Goal: Information Seeking & Learning: Learn about a topic

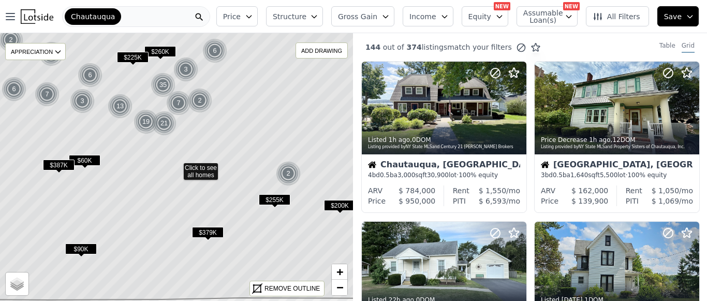
click at [207, 233] on span "$379K" at bounding box center [208, 232] width 32 height 11
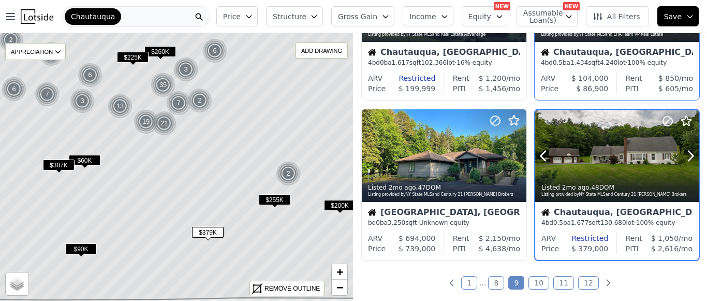
scroll to position [753, 0]
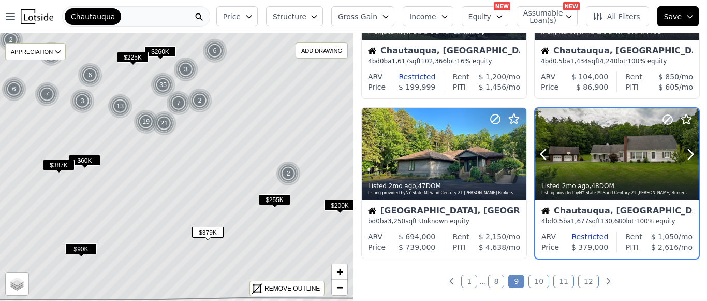
click at [616, 156] on div at bounding box center [617, 154] width 164 height 92
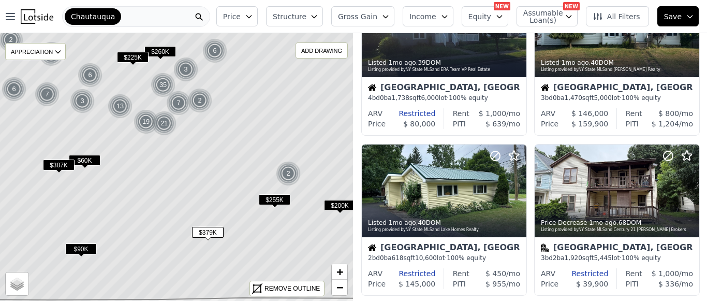
scroll to position [235, 0]
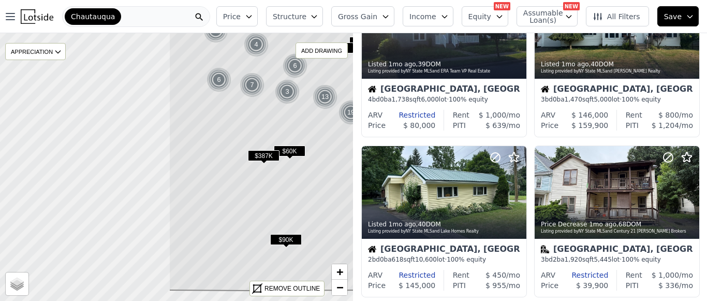
drag, startPoint x: 91, startPoint y: 200, endPoint x: 296, endPoint y: 190, distance: 205.1
click at [296, 190] on icon at bounding box center [381, 143] width 425 height 294
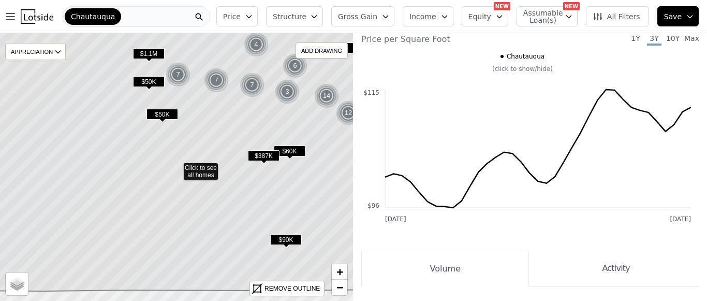
click at [261, 155] on span "$387K" at bounding box center [264, 155] width 32 height 11
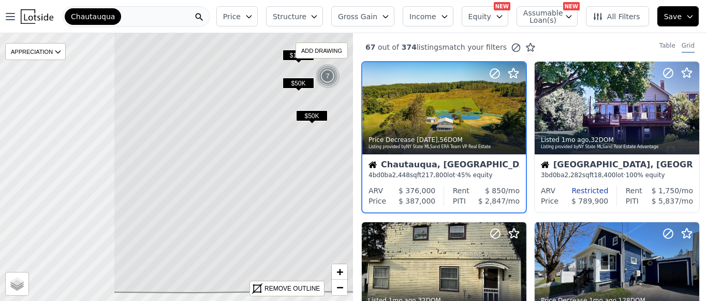
drag, startPoint x: 138, startPoint y: 158, endPoint x: 348, endPoint y: 171, distance: 210.0
click at [348, 171] on icon at bounding box center [325, 150] width 425 height 286
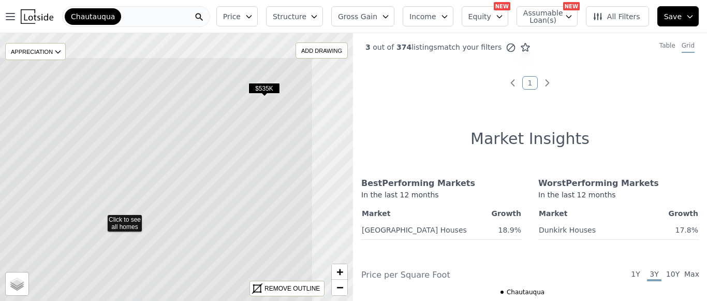
drag, startPoint x: 198, startPoint y: 69, endPoint x: 113, endPoint y: 131, distance: 104.7
click at [113, 131] on icon at bounding box center [100, 206] width 425 height 299
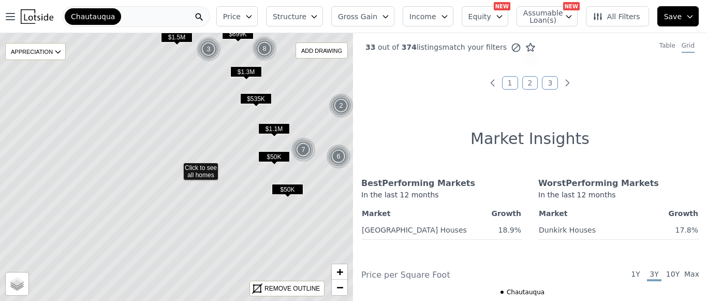
drag, startPoint x: 85, startPoint y: 118, endPoint x: 129, endPoint y: 173, distance: 71.0
click at [129, 173] on icon at bounding box center [176, 166] width 425 height 323
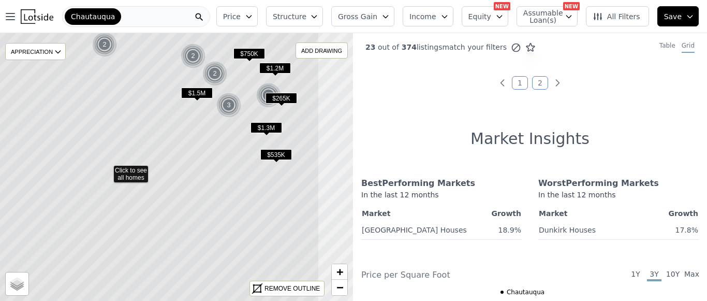
drag, startPoint x: 311, startPoint y: 154, endPoint x: 242, endPoint y: 156, distance: 69.4
click at [242, 156] on icon at bounding box center [106, 169] width 425 height 323
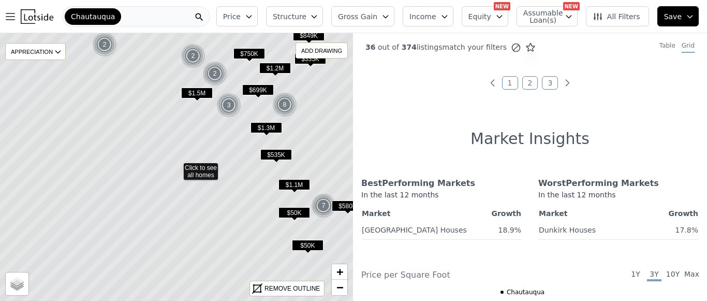
click at [281, 154] on span "$535K" at bounding box center [276, 154] width 32 height 11
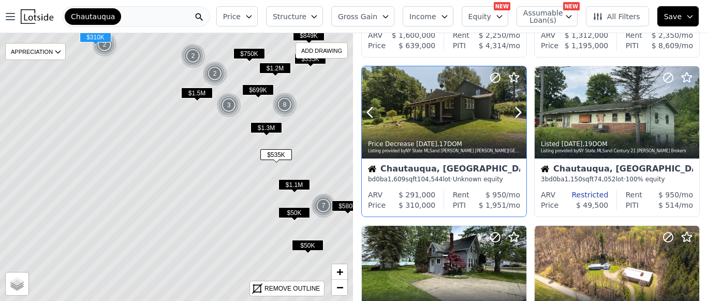
scroll to position [517, 0]
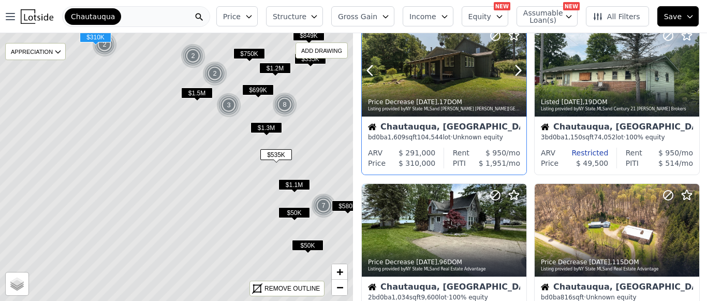
click at [456, 61] on div at bounding box center [444, 70] width 165 height 93
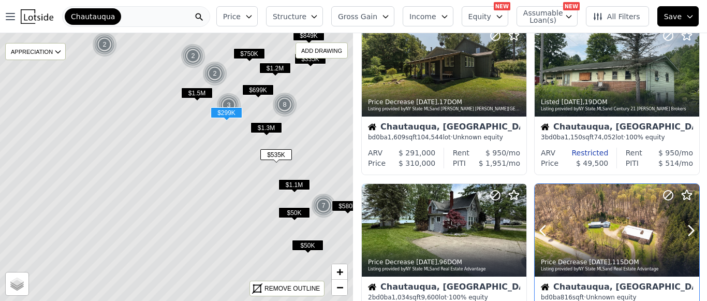
click at [577, 225] on div at bounding box center [617, 230] width 165 height 93
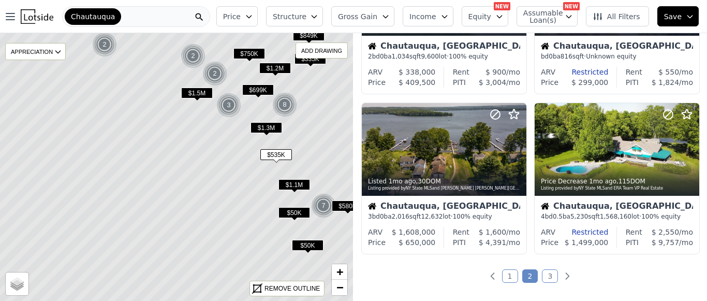
scroll to position [776, 0]
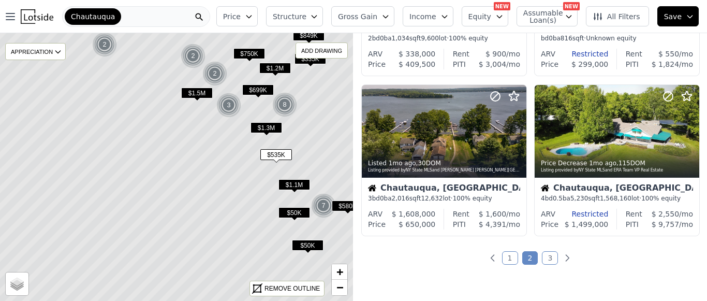
click at [545, 256] on link "3" at bounding box center [550, 257] width 16 height 13
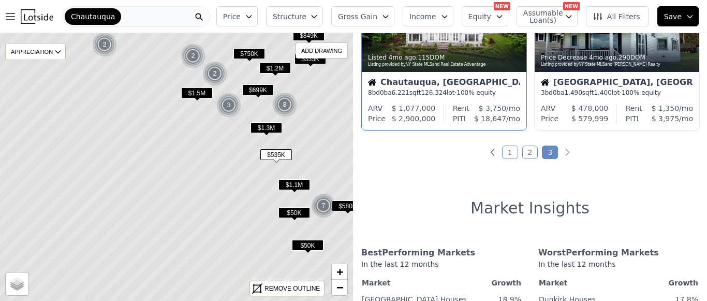
scroll to position [828, 0]
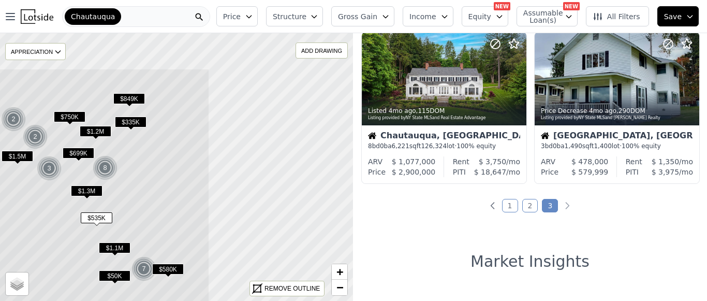
drag, startPoint x: 238, startPoint y: 196, endPoint x: 58, endPoint y: 259, distance: 190.3
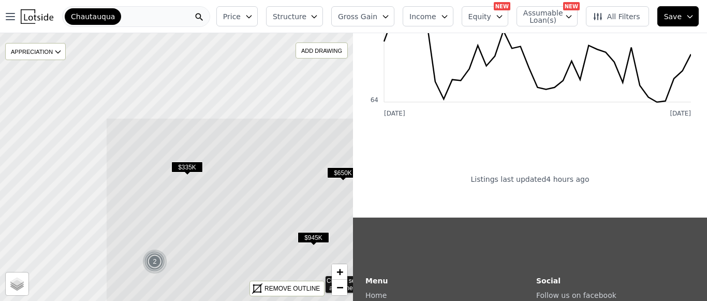
drag, startPoint x: 140, startPoint y: 143, endPoint x: 283, endPoint y: 256, distance: 182.0
click at [283, 256] on icon at bounding box center [318, 278] width 425 height 323
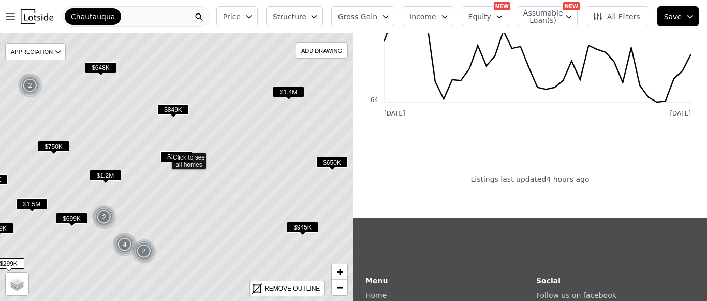
drag, startPoint x: 263, startPoint y: 247, endPoint x: 182, endPoint y: 146, distance: 130.0
click at [182, 146] on icon at bounding box center [164, 155] width 425 height 323
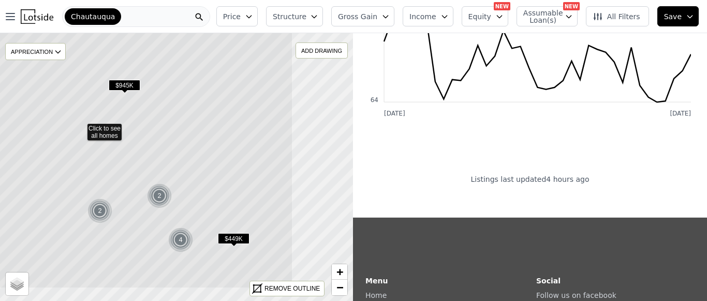
click at [167, 164] on icon at bounding box center [80, 126] width 425 height 323
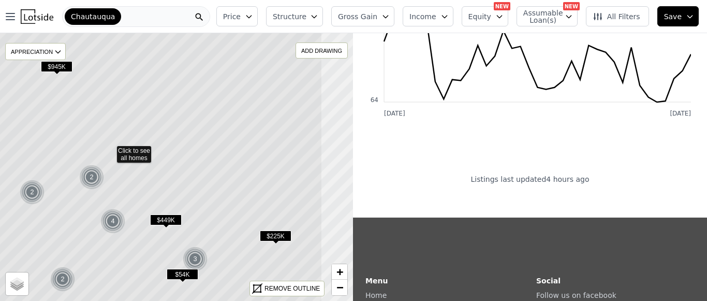
drag, startPoint x: 305, startPoint y: 186, endPoint x: 242, endPoint y: 170, distance: 65.1
click at [242, 170] on icon at bounding box center [109, 149] width 425 height 323
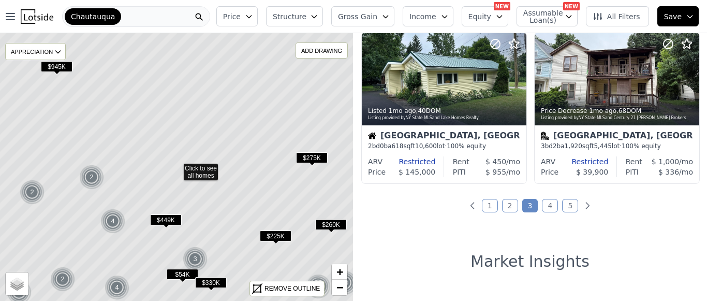
click at [154, 157] on icon at bounding box center [176, 166] width 425 height 323
click at [484, 208] on link "1" at bounding box center [490, 205] width 16 height 13
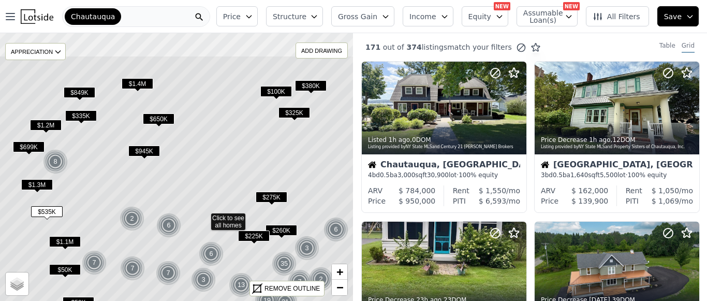
drag, startPoint x: 173, startPoint y: 125, endPoint x: 201, endPoint y: 165, distance: 47.9
click at [201, 165] on icon at bounding box center [203, 216] width 425 height 323
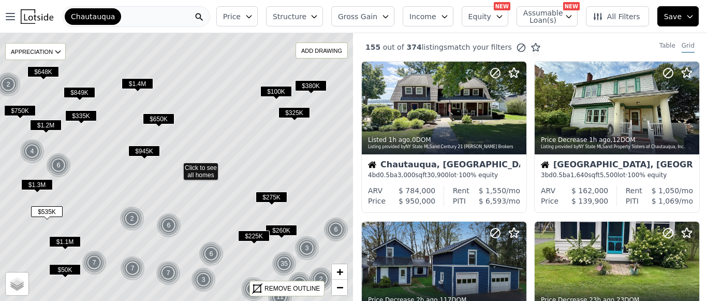
scroll to position [52, 0]
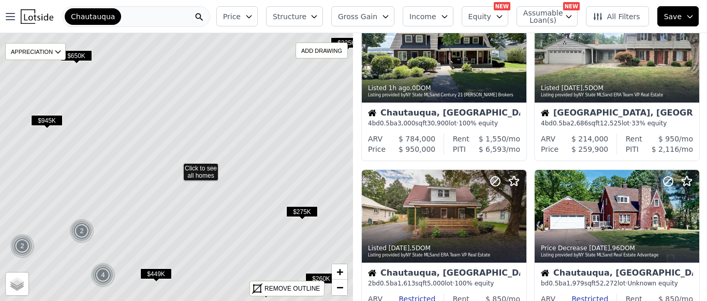
click at [85, 230] on img at bounding box center [81, 230] width 25 height 25
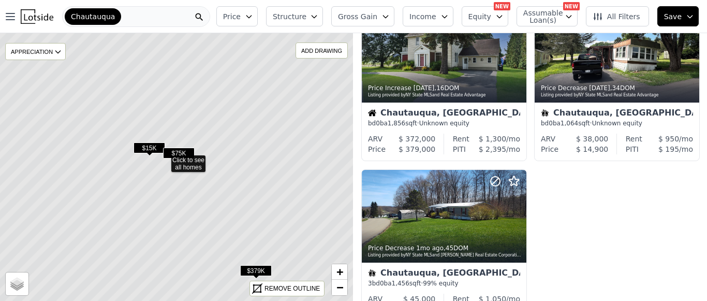
drag, startPoint x: 209, startPoint y: 216, endPoint x: 182, endPoint y: 186, distance: 40.0
click at [169, 178] on icon at bounding box center [163, 158] width 425 height 323
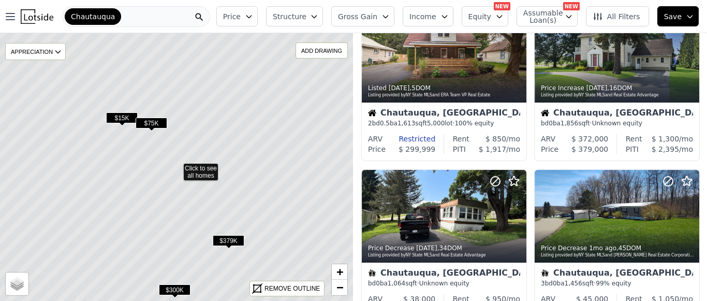
click at [230, 239] on span "$379K" at bounding box center [229, 240] width 32 height 11
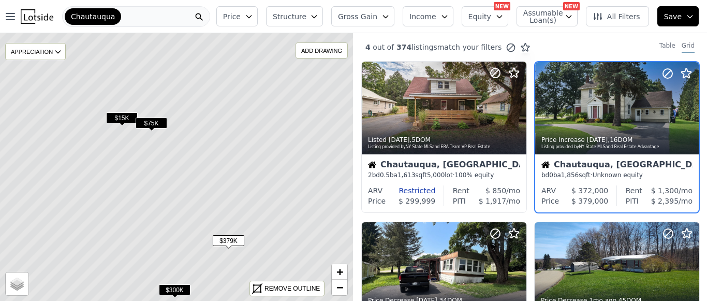
click at [175, 289] on span "$300K" at bounding box center [175, 289] width 32 height 11
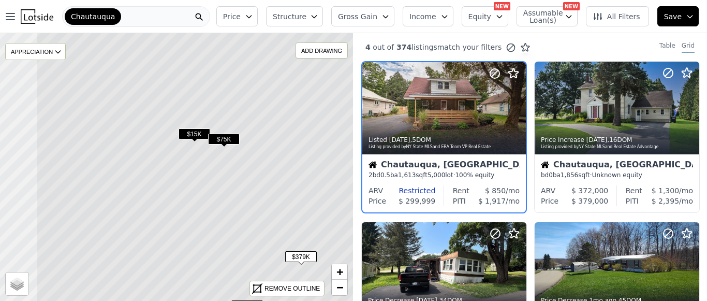
drag, startPoint x: 221, startPoint y: 269, endPoint x: 273, endPoint y: 272, distance: 51.9
click at [273, 272] on icon at bounding box center [248, 182] width 425 height 323
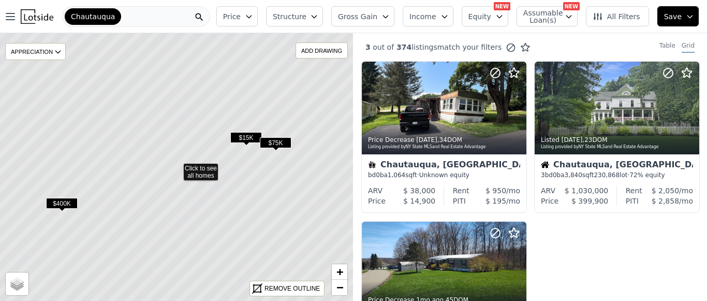
click at [67, 200] on span "$400K" at bounding box center [62, 203] width 32 height 11
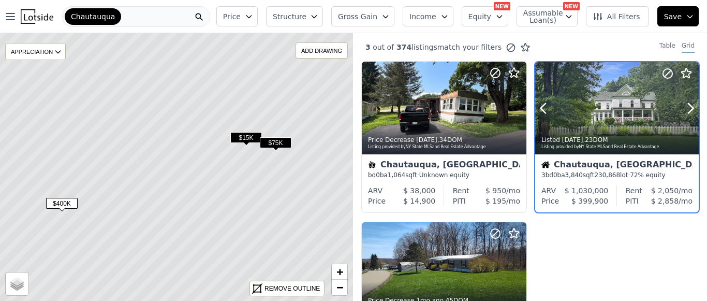
click at [645, 105] on div at bounding box center [665, 95] width 66 height 66
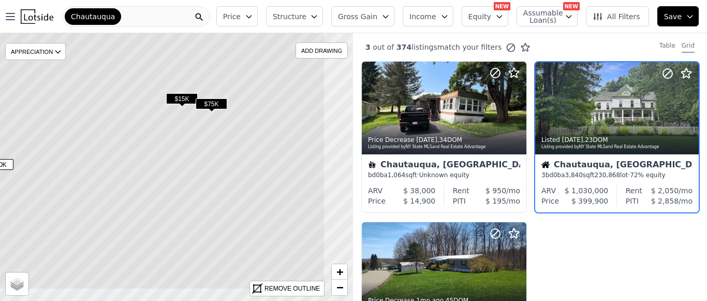
drag, startPoint x: 278, startPoint y: 215, endPoint x: 211, endPoint y: 171, distance: 80.1
click at [211, 172] on icon at bounding box center [112, 127] width 425 height 323
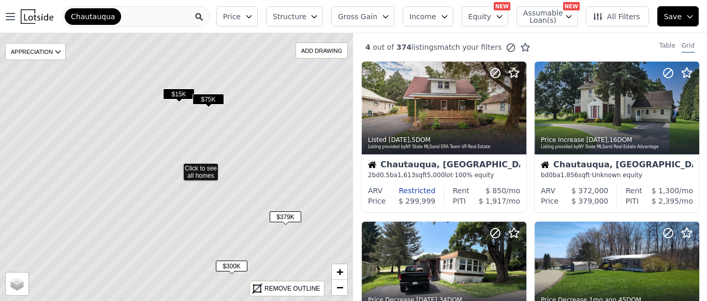
click at [286, 217] on span "$379K" at bounding box center [286, 216] width 32 height 11
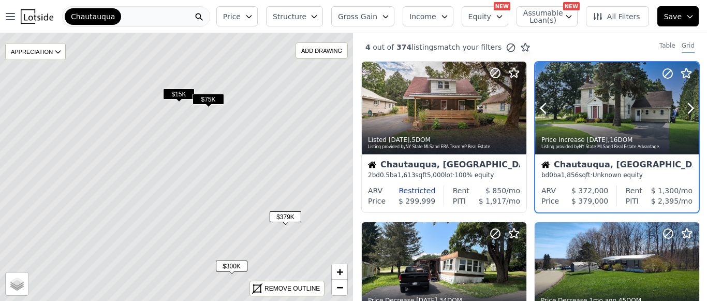
click at [632, 108] on div at bounding box center [665, 95] width 66 height 66
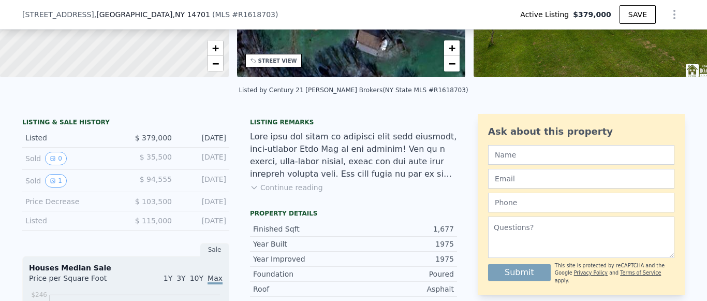
scroll to position [203, 0]
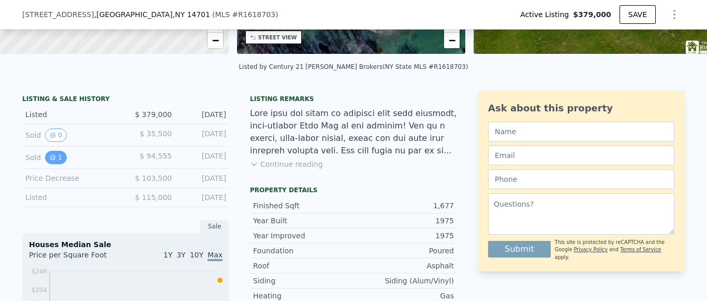
click at [50, 160] on icon "View historical data" at bounding box center [53, 157] width 6 height 6
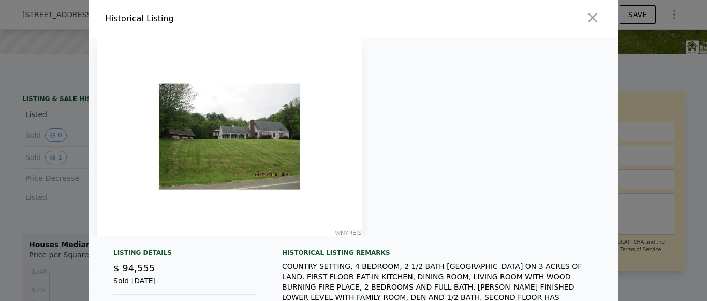
click at [265, 162] on img at bounding box center [229, 136] width 265 height 199
click at [593, 15] on icon "button" at bounding box center [592, 17] width 14 height 14
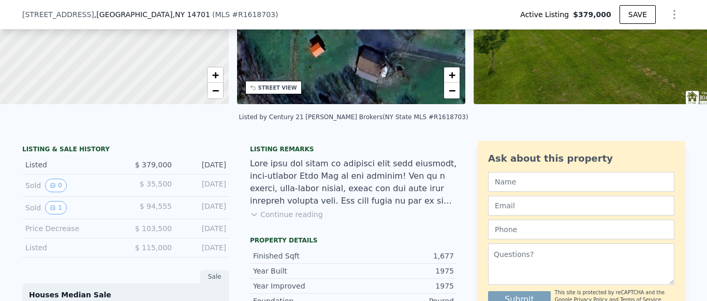
scroll to position [152, 0]
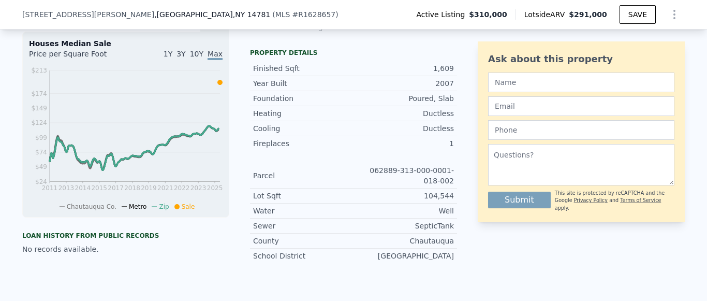
scroll to position [359, 0]
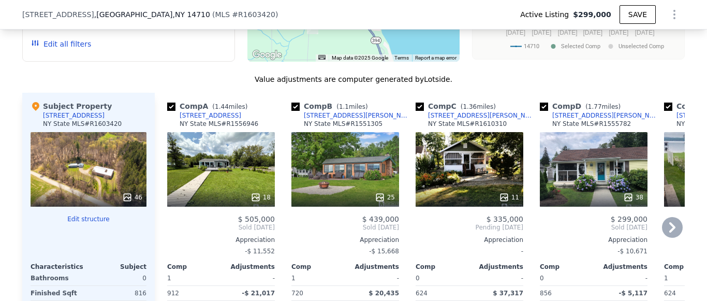
scroll to position [928, 0]
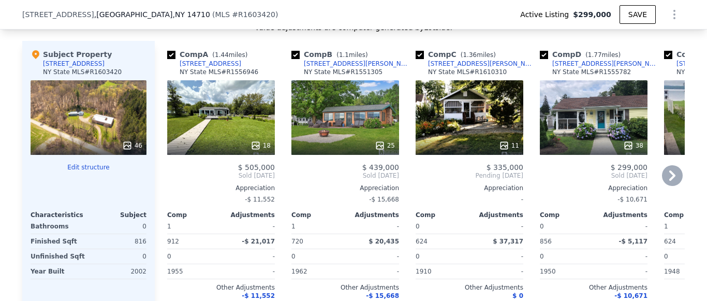
click at [671, 181] on icon at bounding box center [672, 175] width 21 height 21
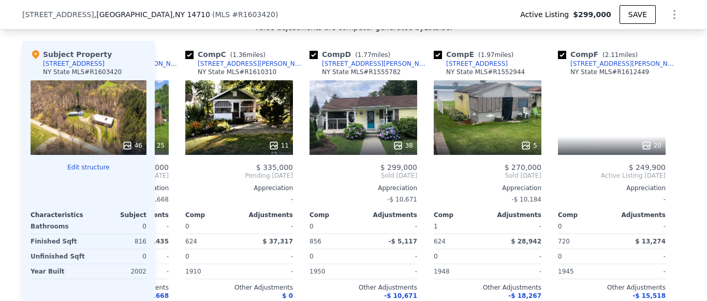
scroll to position [0, 240]
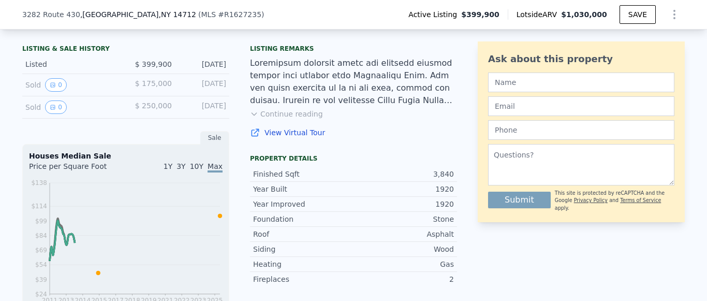
scroll to position [255, 0]
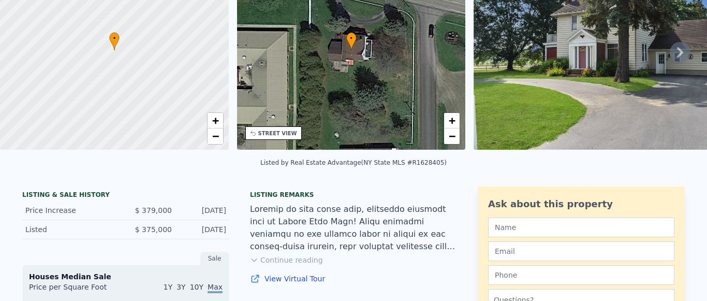
scroll to position [152, 0]
